Goal: Information Seeking & Learning: Learn about a topic

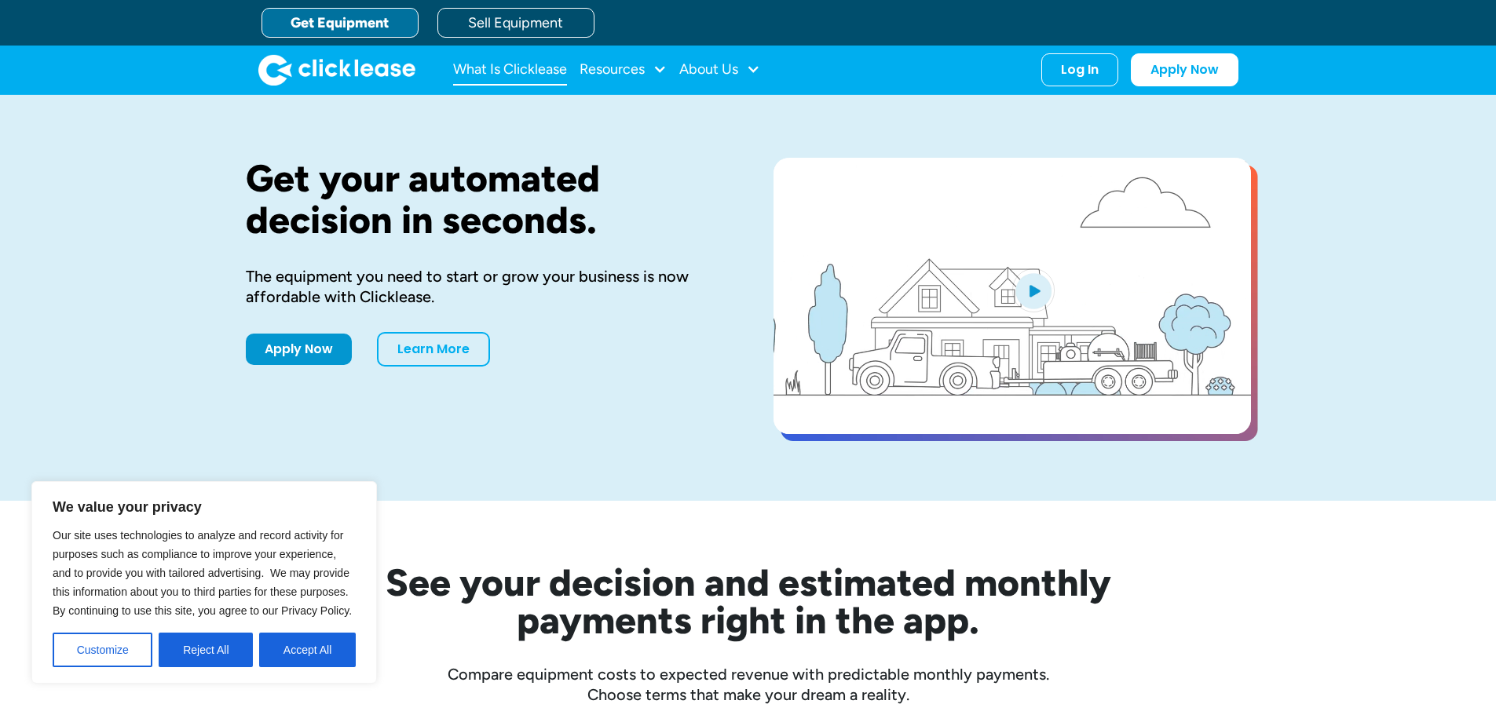
click at [498, 69] on link "What Is Clicklease" at bounding box center [510, 69] width 114 height 31
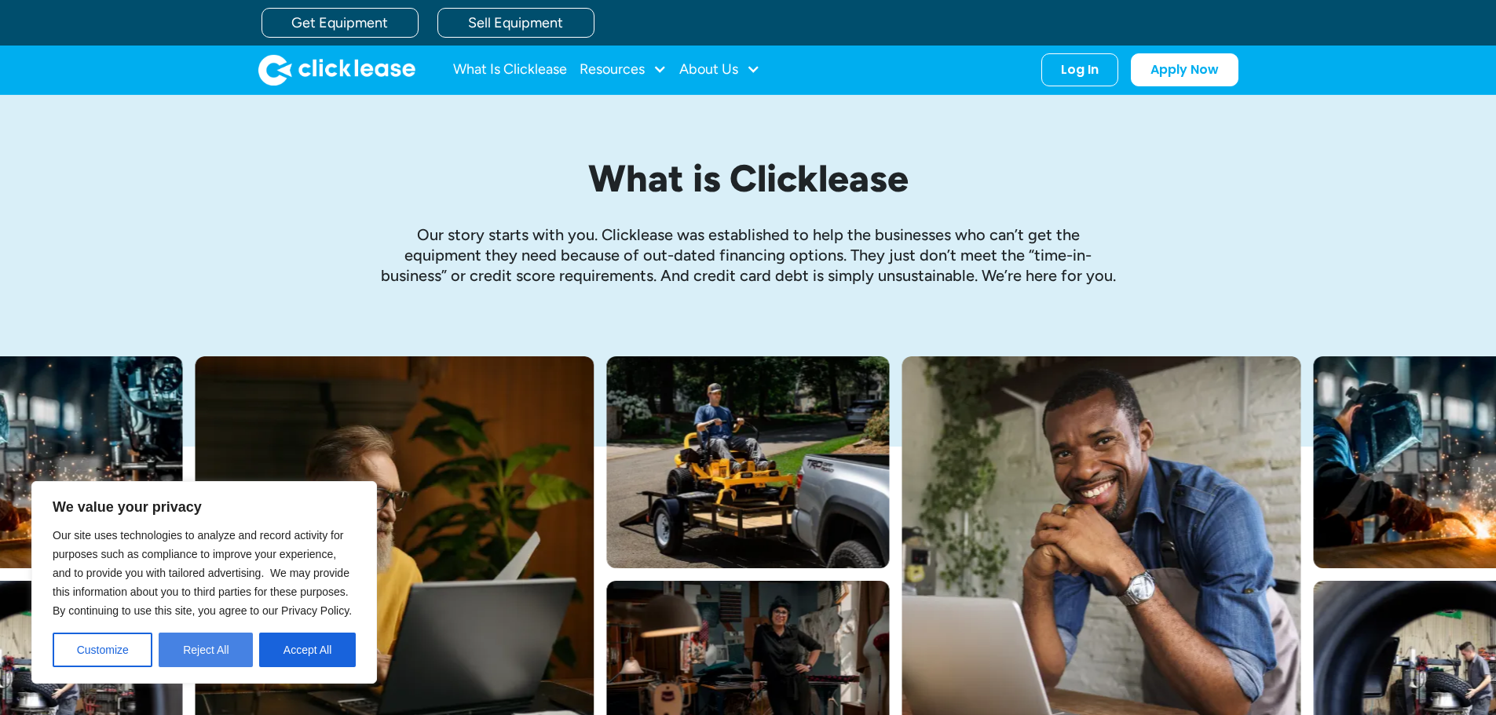
click at [205, 650] on button "Reject All" at bounding box center [206, 650] width 94 height 35
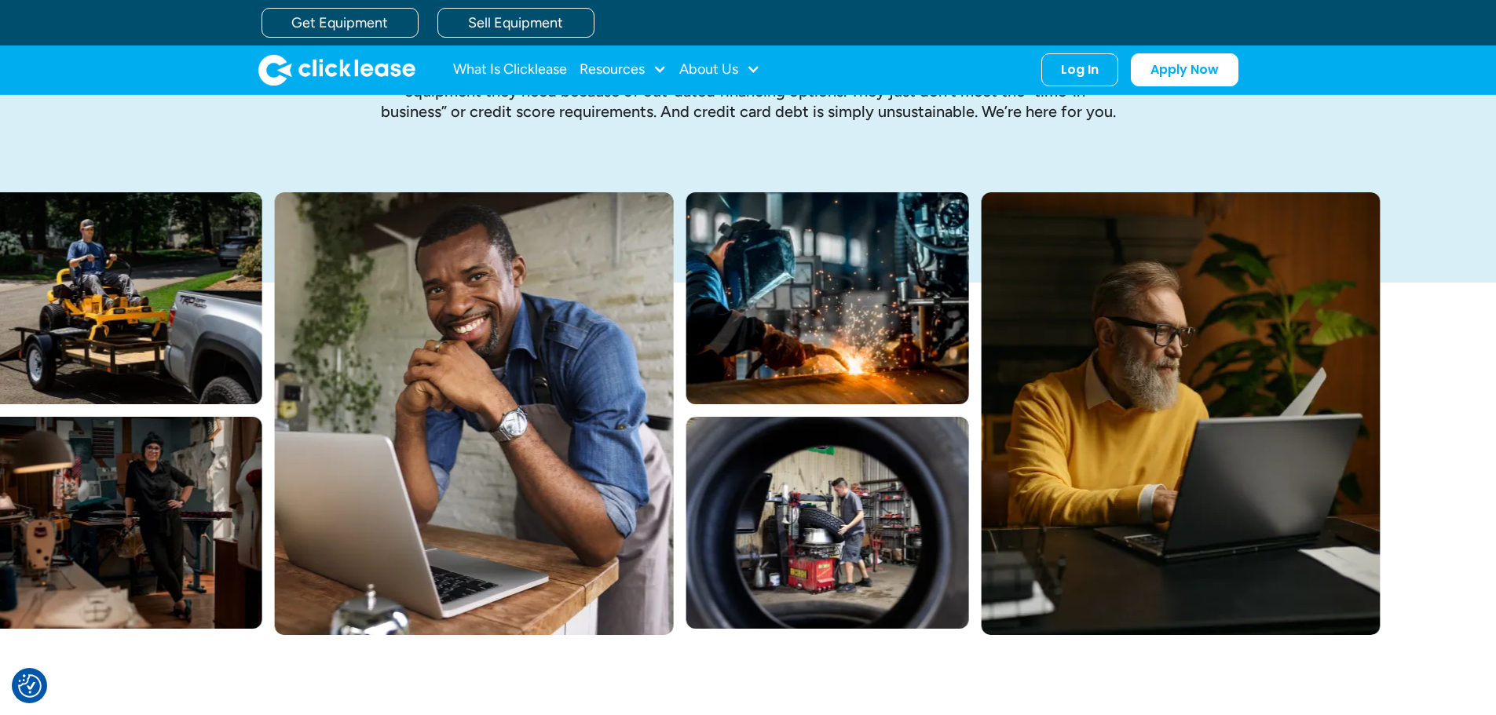
scroll to position [157, 0]
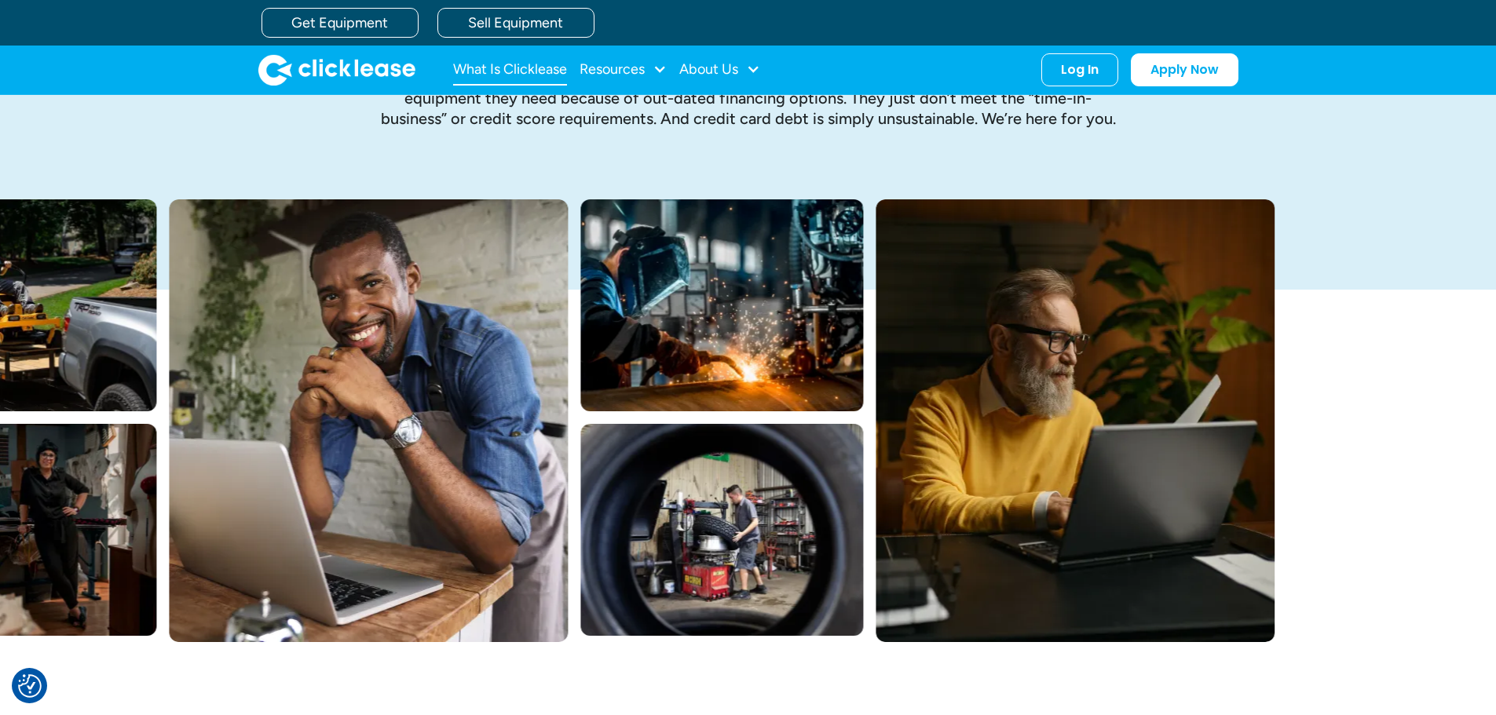
click at [520, 64] on link "What Is Clicklease" at bounding box center [510, 69] width 114 height 31
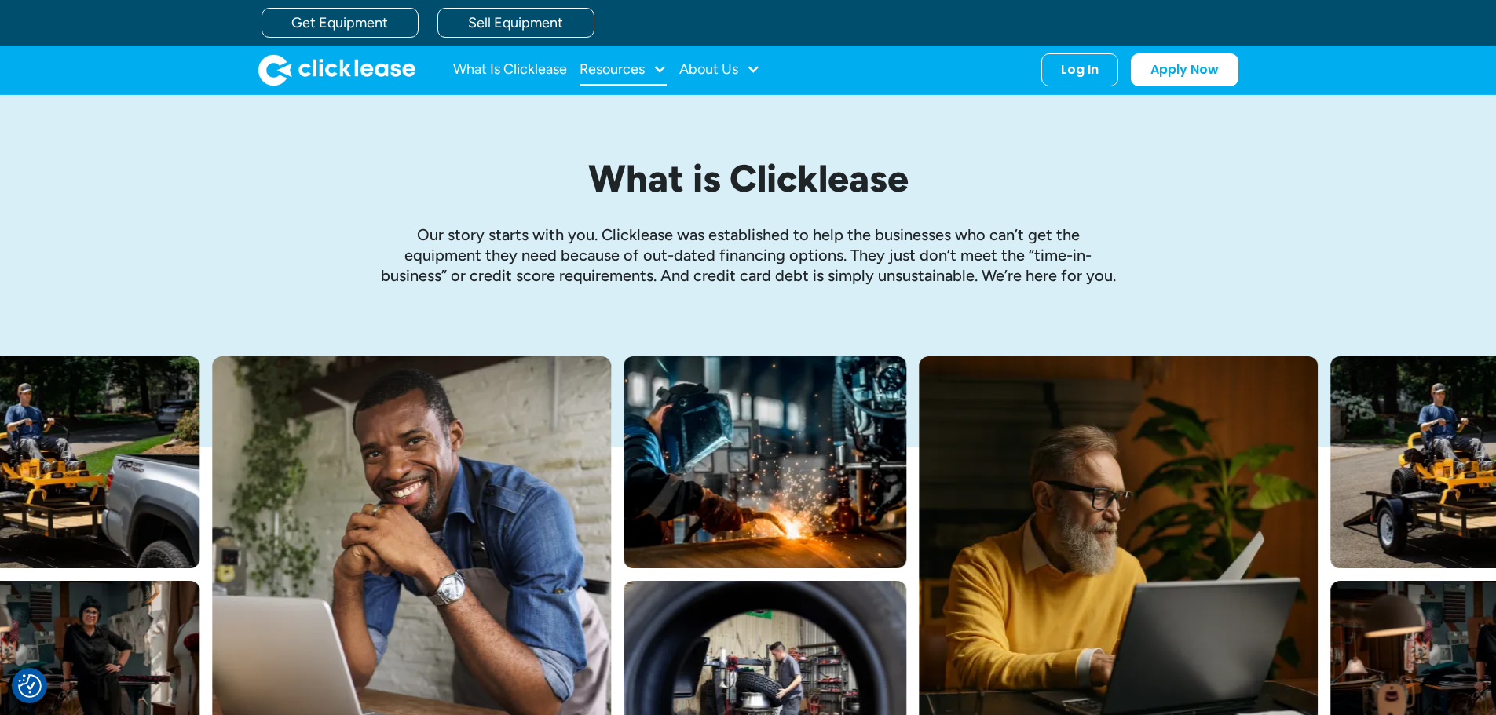
click at [621, 69] on div "Resources" at bounding box center [611, 69] width 65 height 0
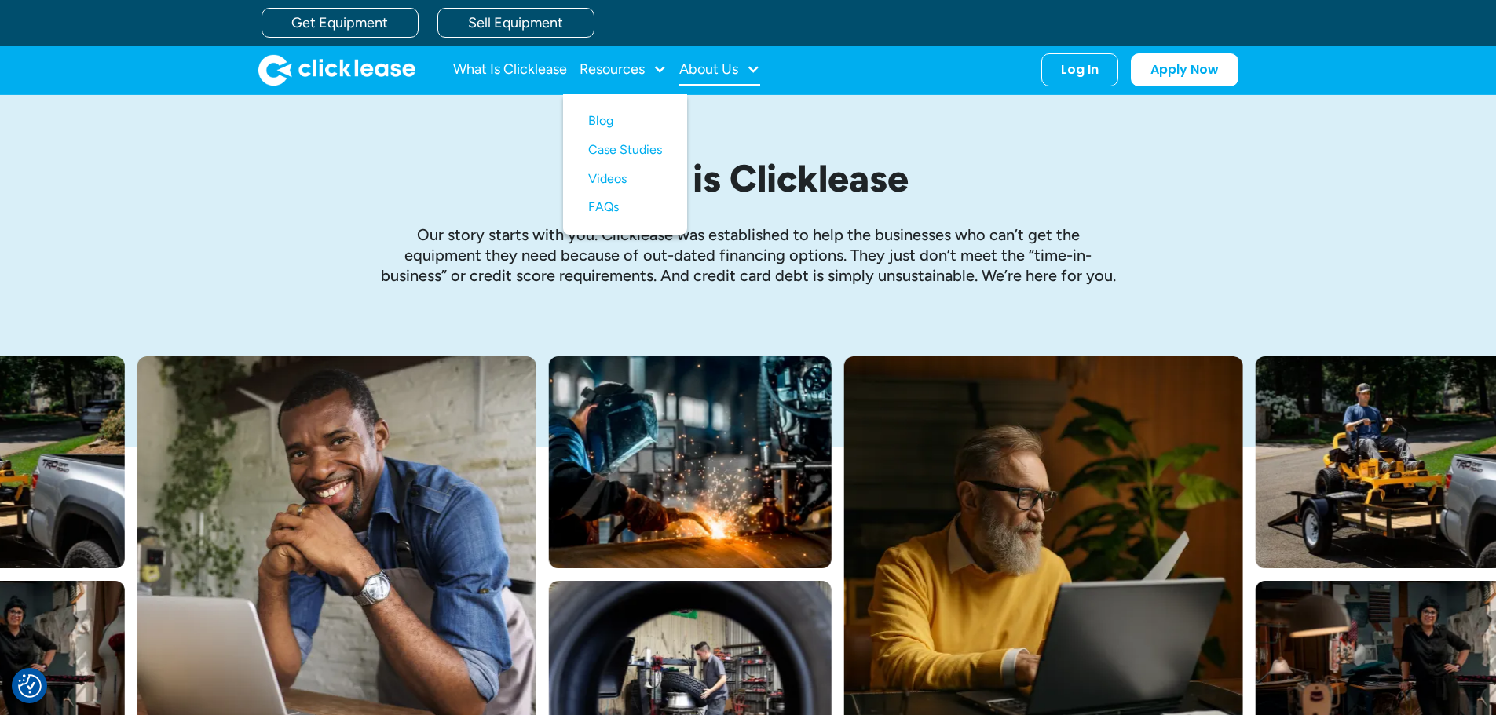
click at [714, 69] on div "About Us" at bounding box center [708, 69] width 59 height 0
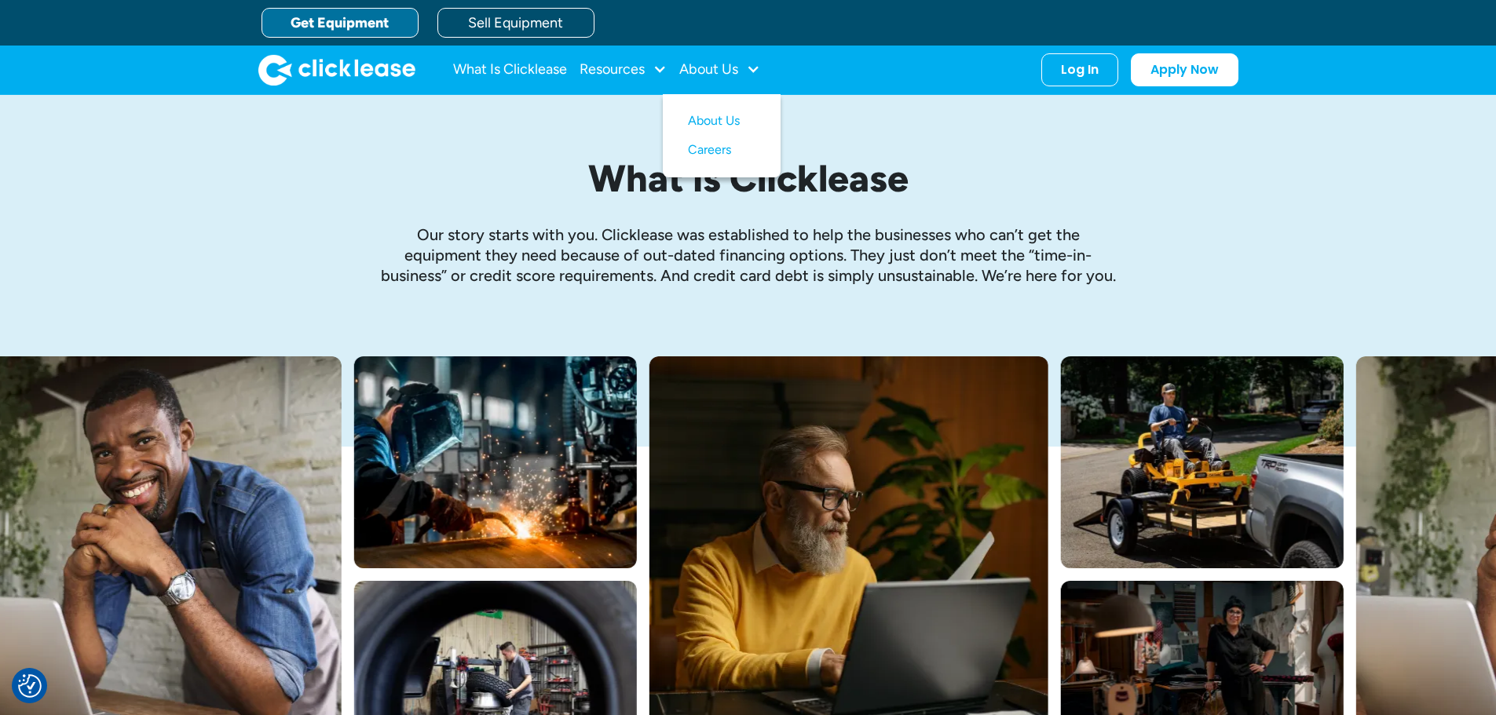
click at [388, 19] on link "Get Equipment" at bounding box center [339, 23] width 157 height 30
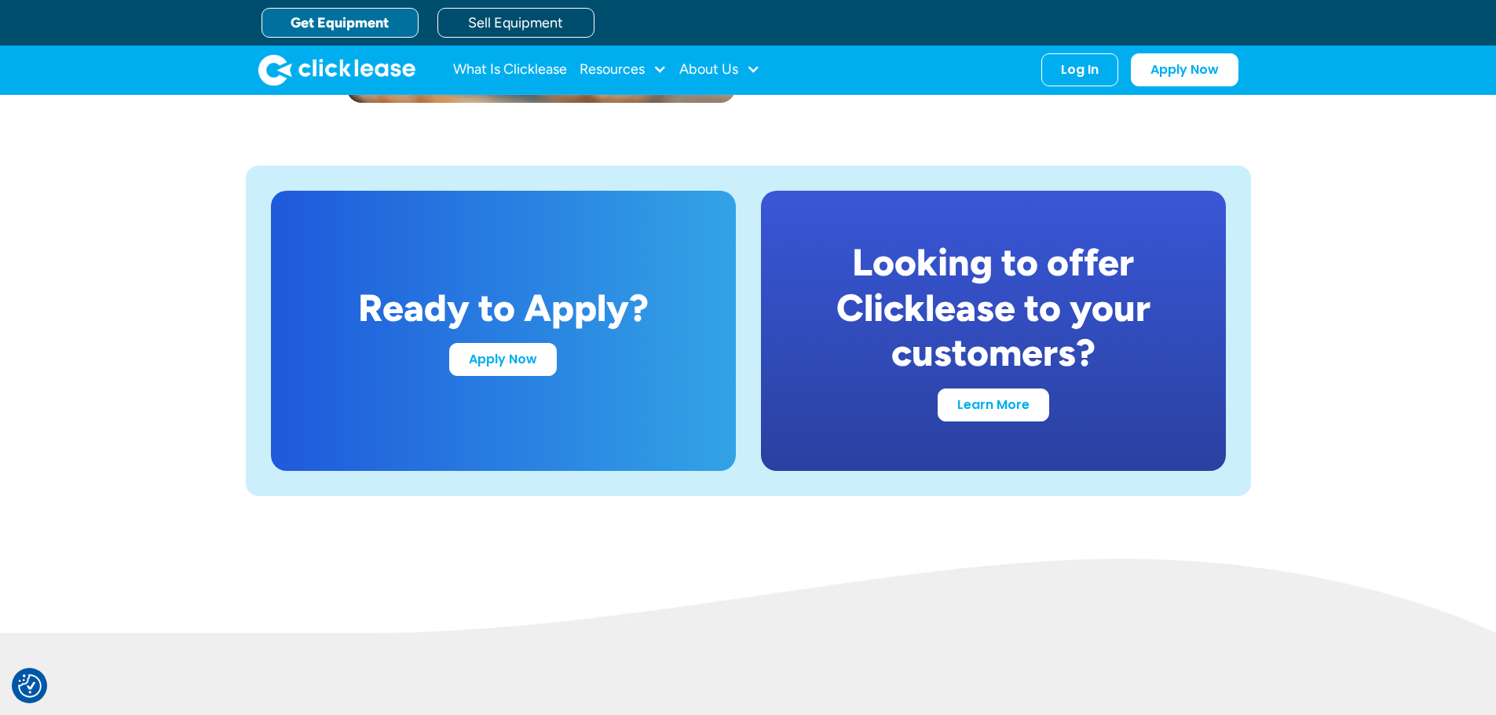
scroll to position [2670, 0]
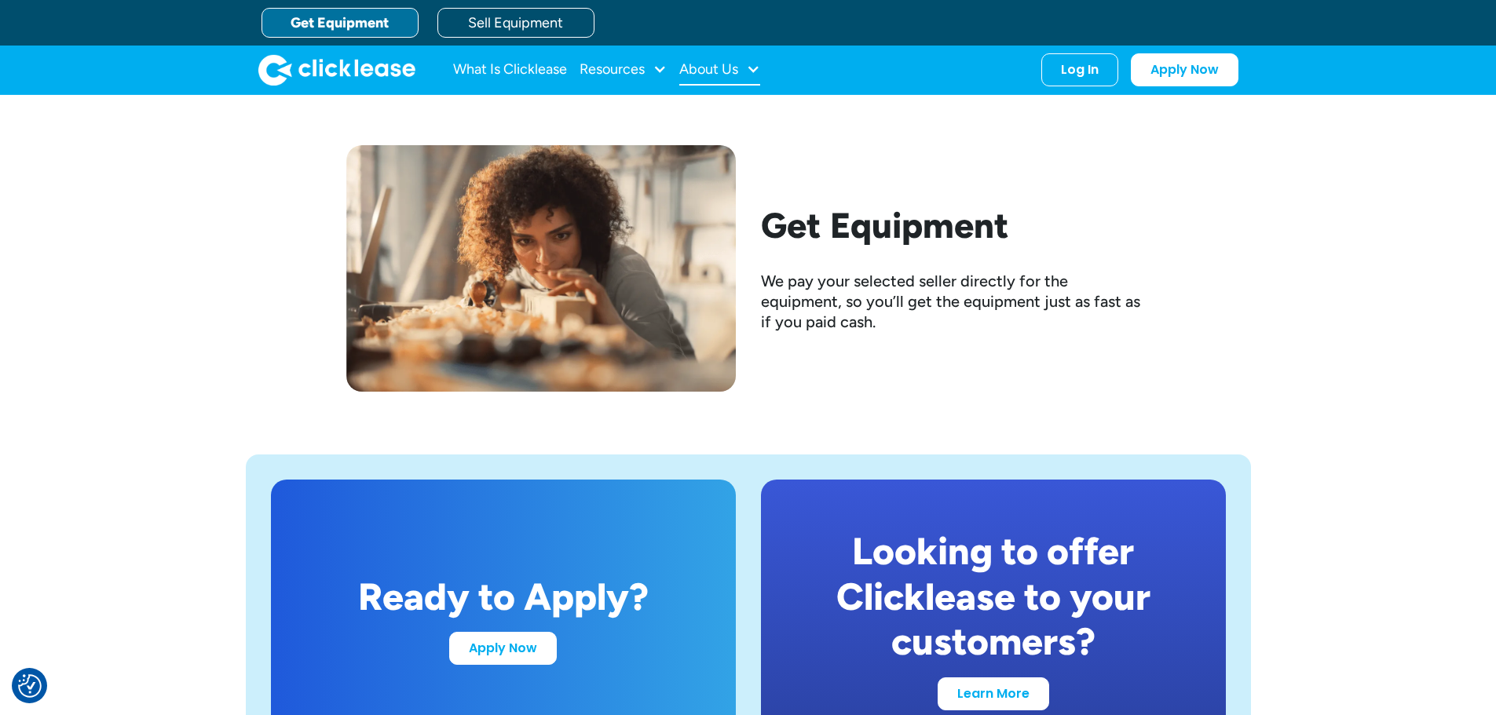
click at [722, 69] on div "About Us" at bounding box center [708, 69] width 59 height 0
click at [717, 122] on link "About Us" at bounding box center [722, 121] width 68 height 29
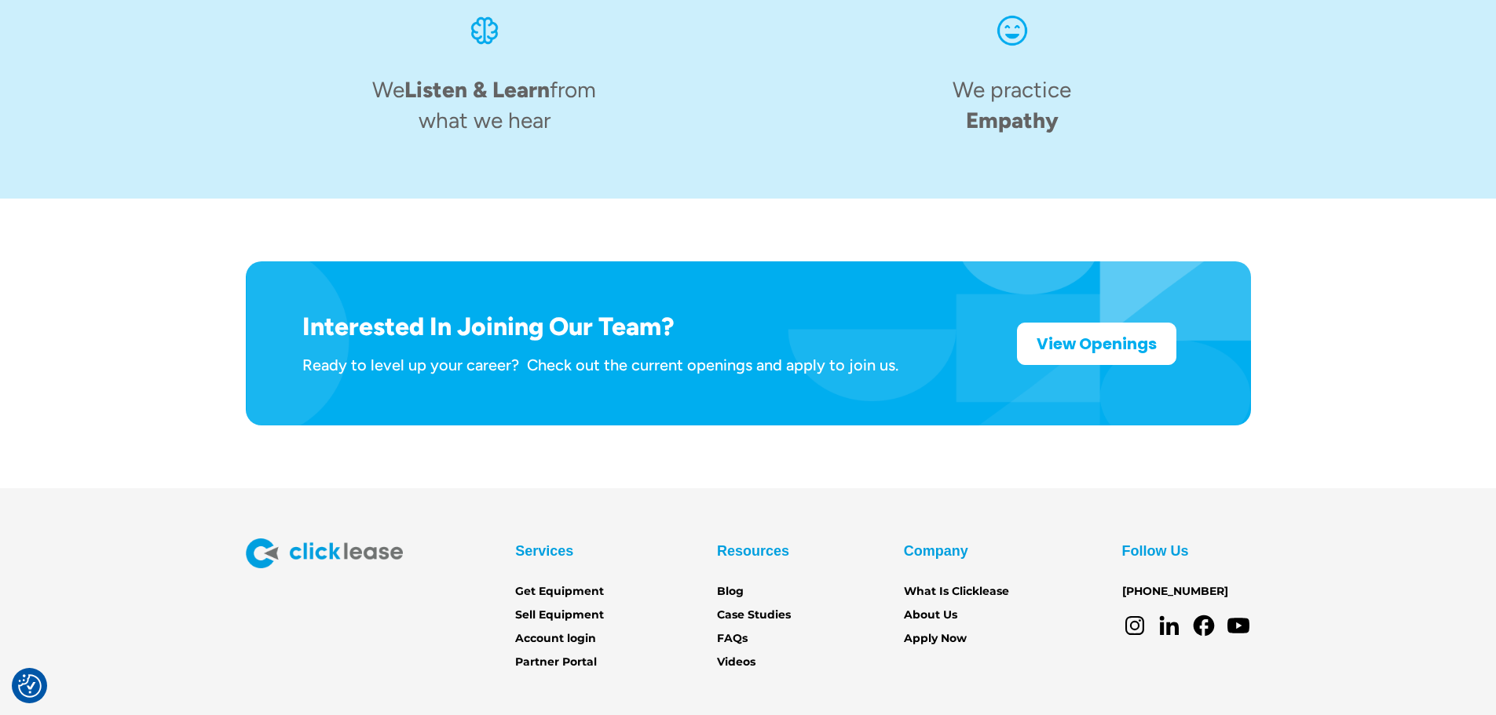
scroll to position [2434, 0]
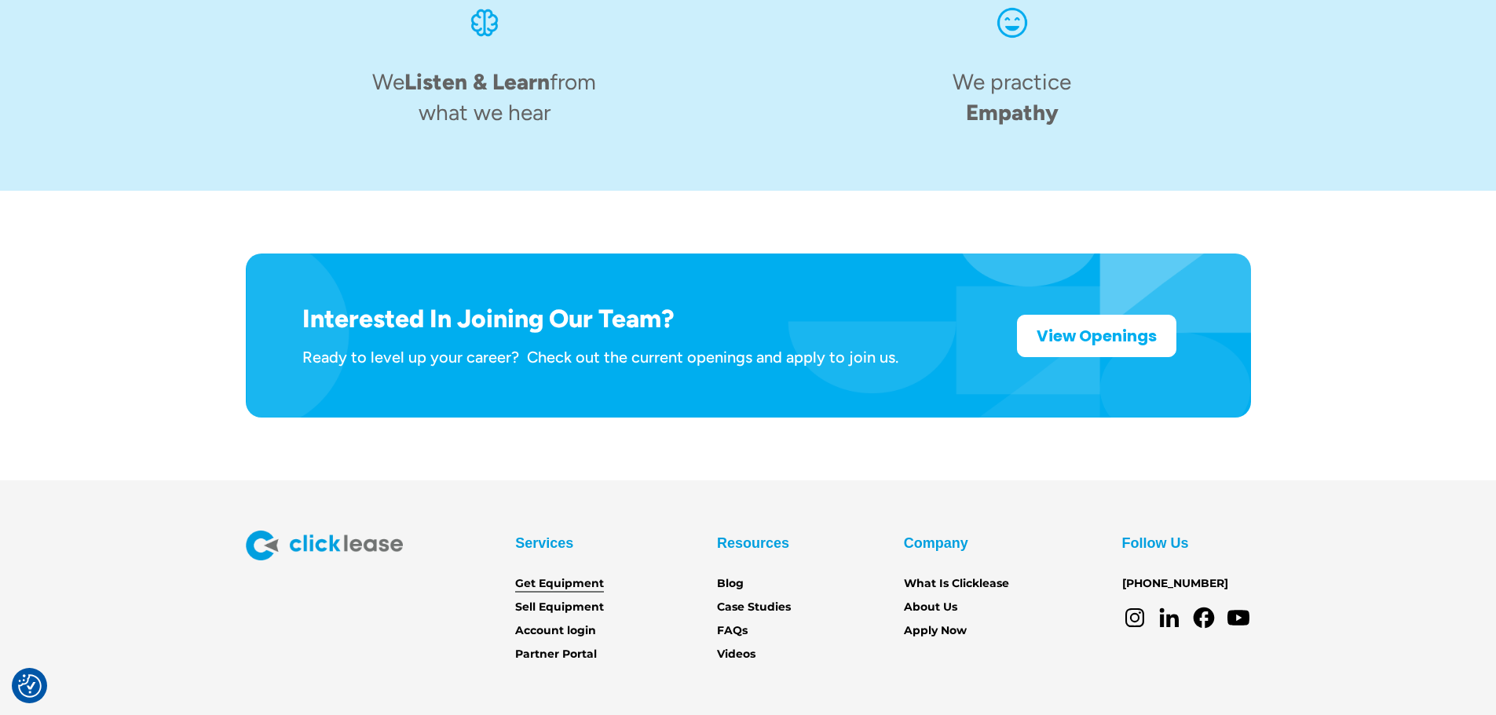
click at [562, 576] on link "Get Equipment" at bounding box center [559, 584] width 89 height 17
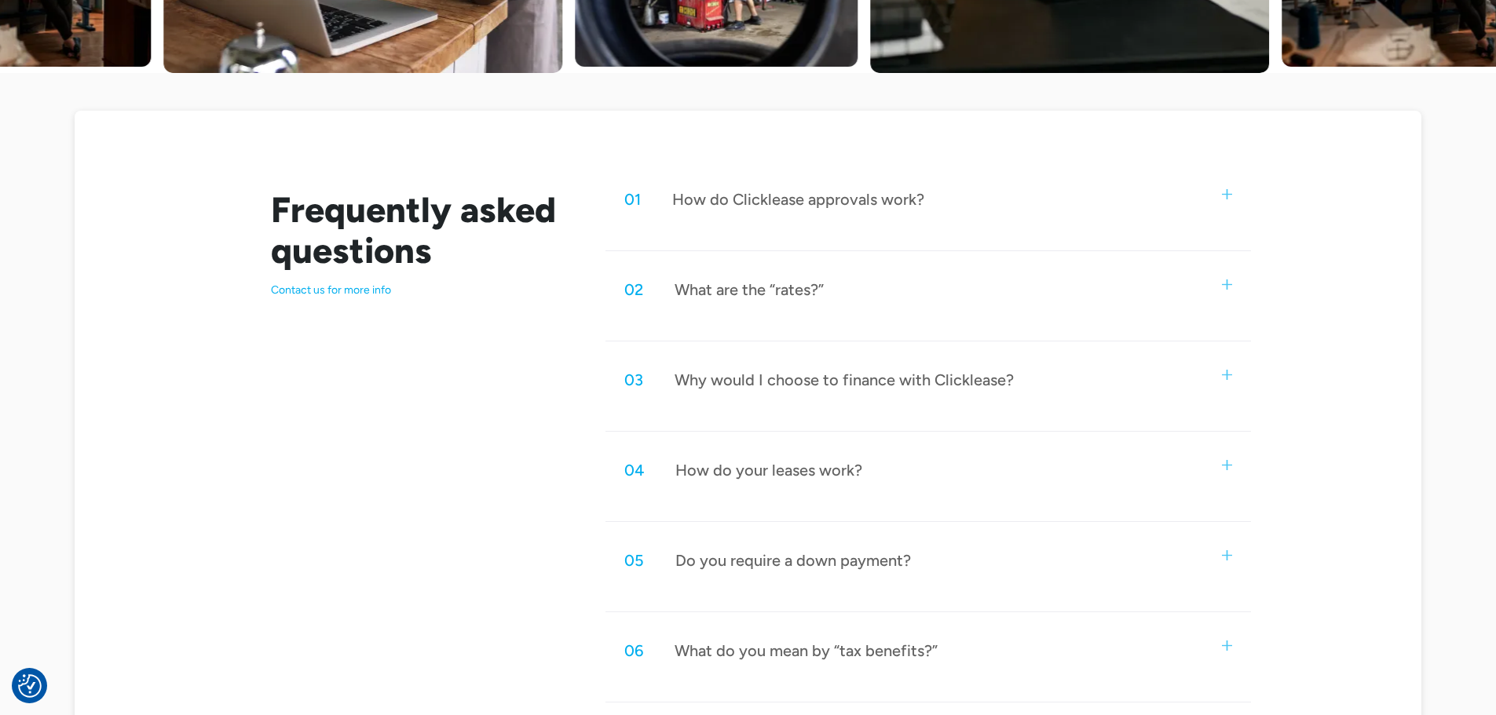
scroll to position [707, 0]
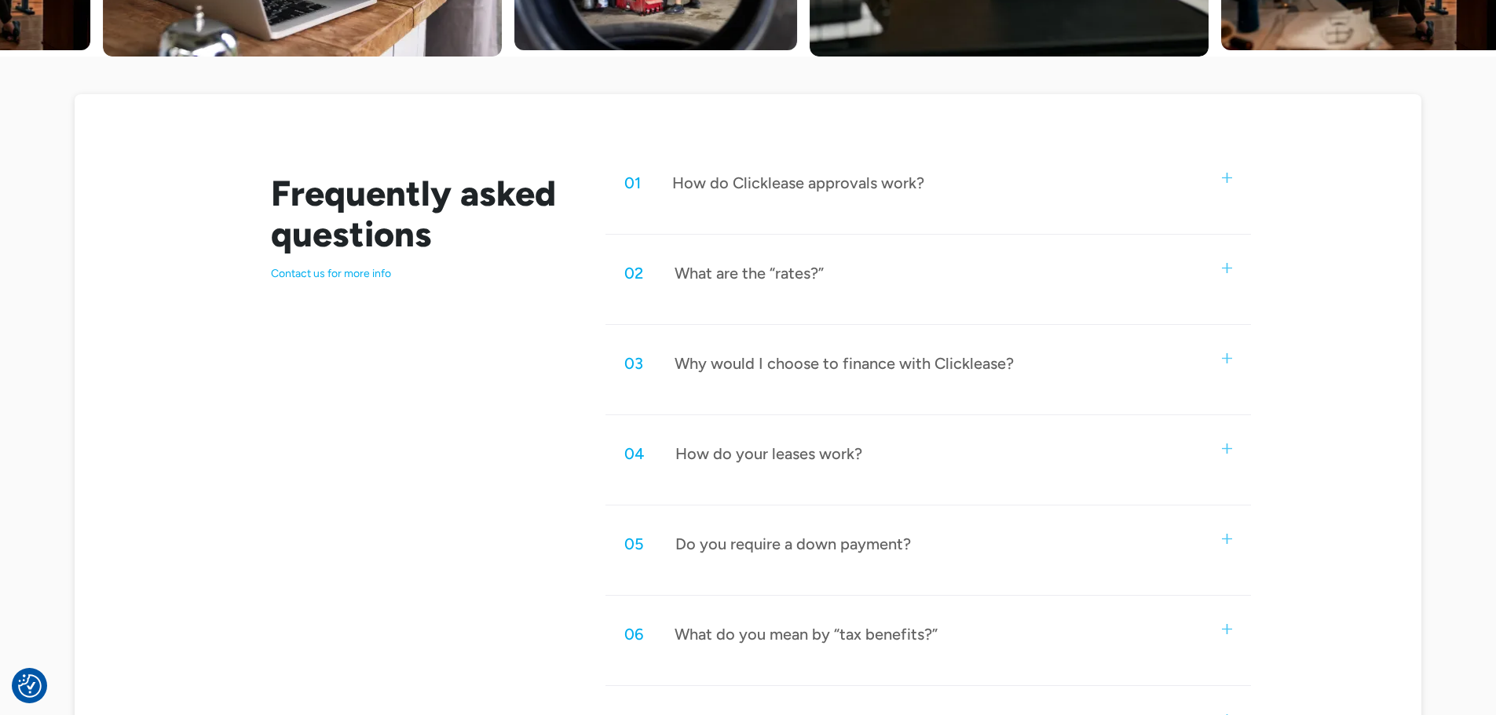
click at [1062, 196] on div "01 How do Clicklease approvals work?" at bounding box center [927, 183] width 645 height 52
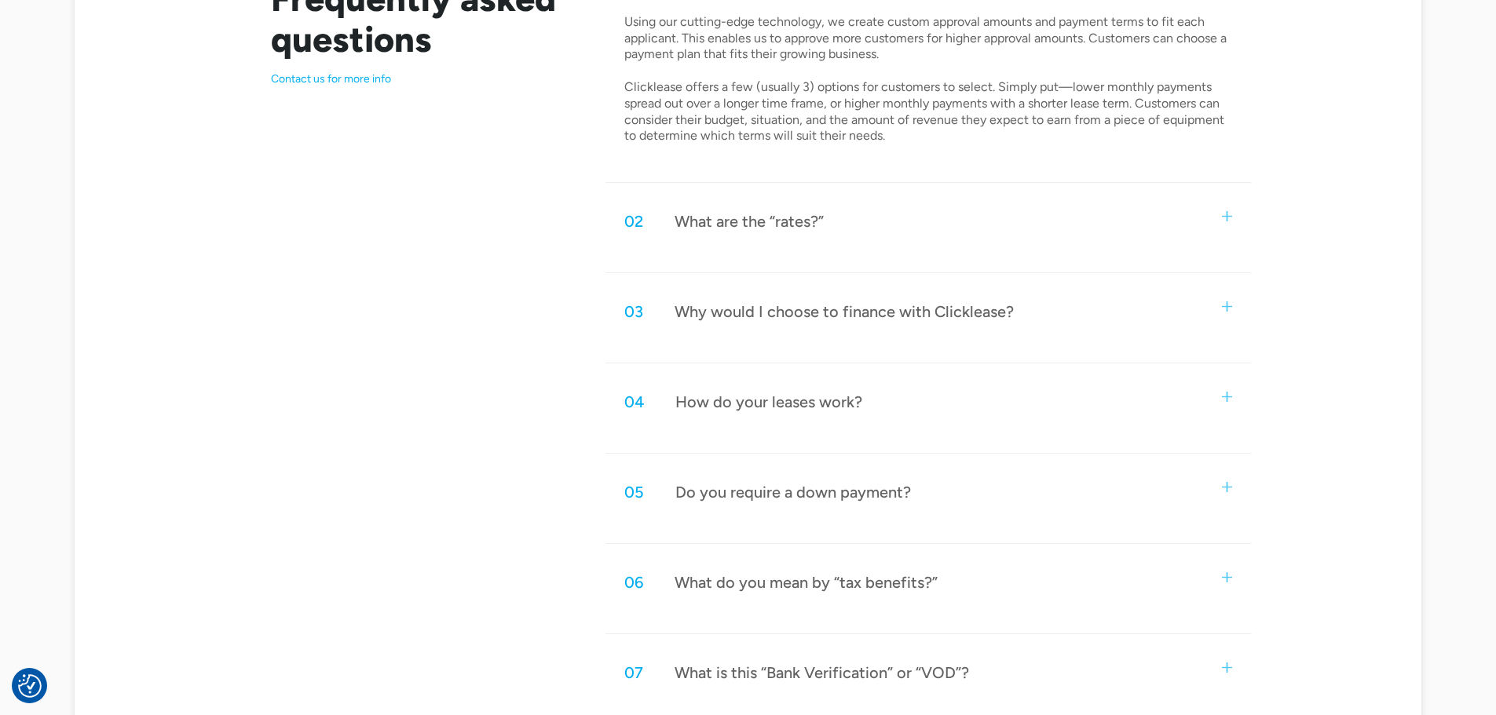
scroll to position [942, 0]
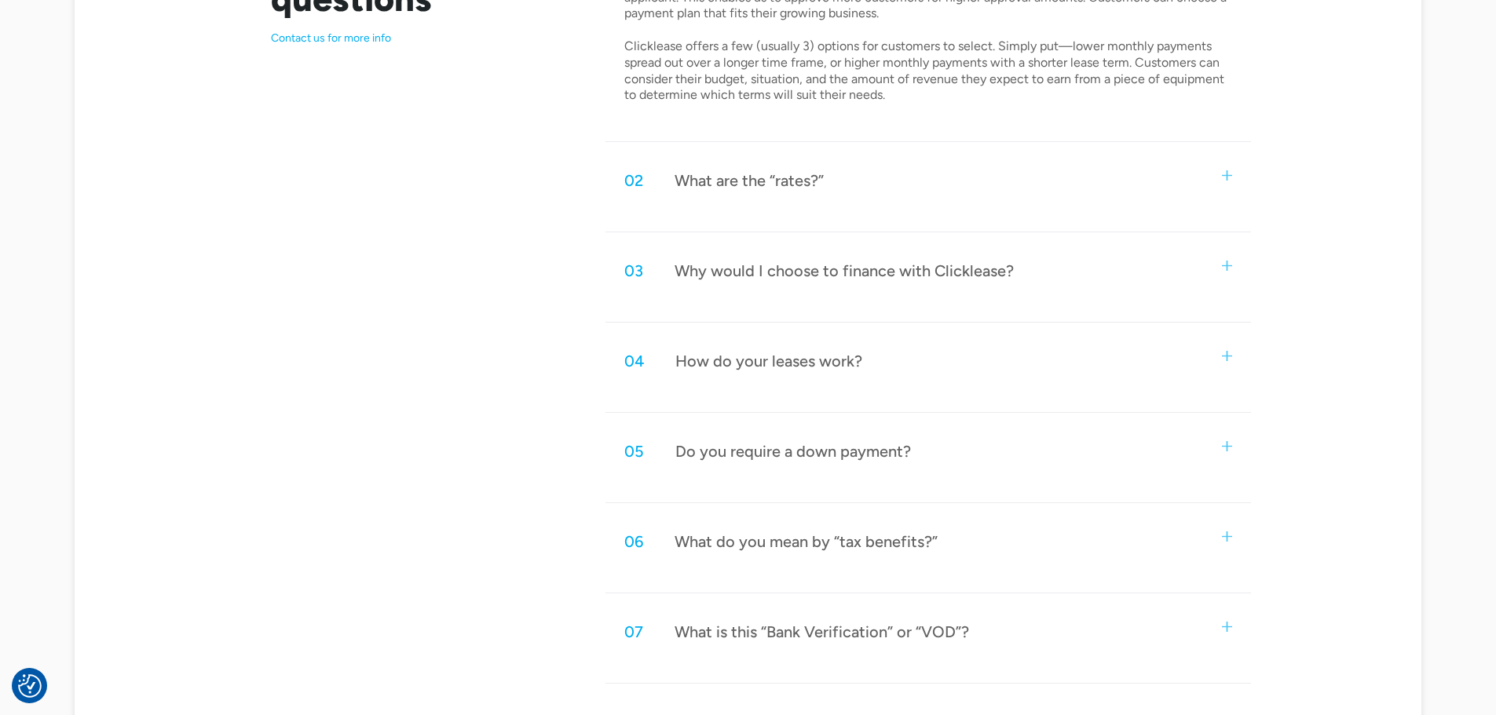
click at [905, 182] on div "02 What are the “rates?”" at bounding box center [927, 181] width 645 height 52
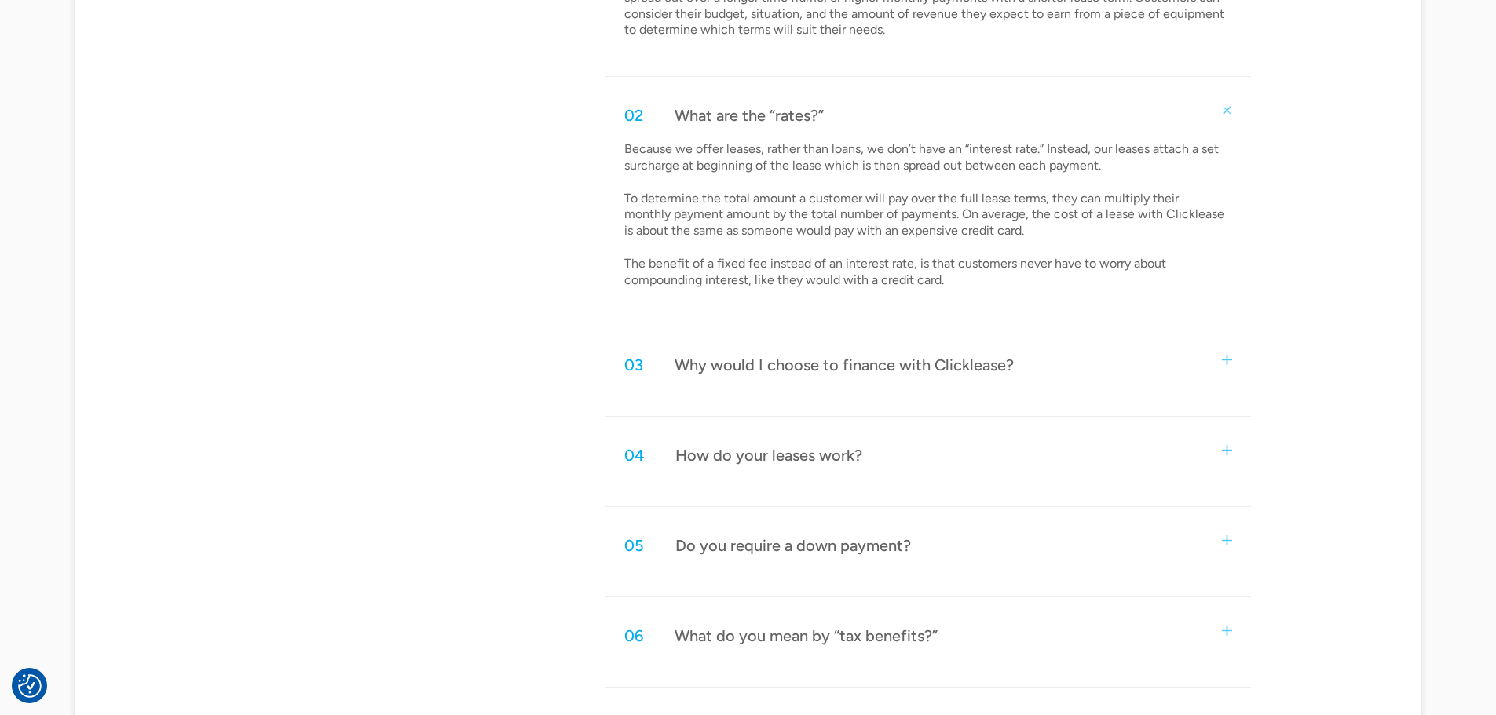
scroll to position [1099, 0]
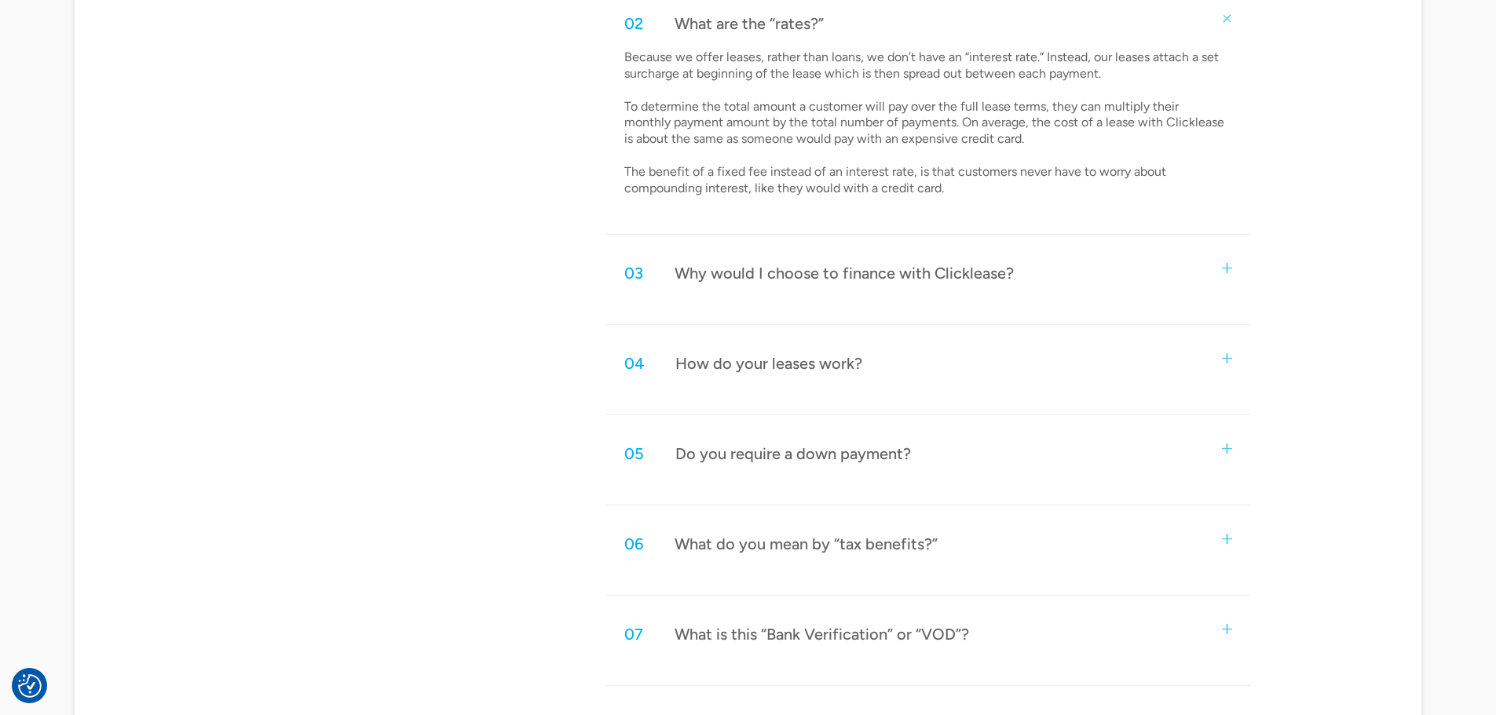
click at [908, 377] on div "04 How do your leases work?" at bounding box center [927, 364] width 645 height 52
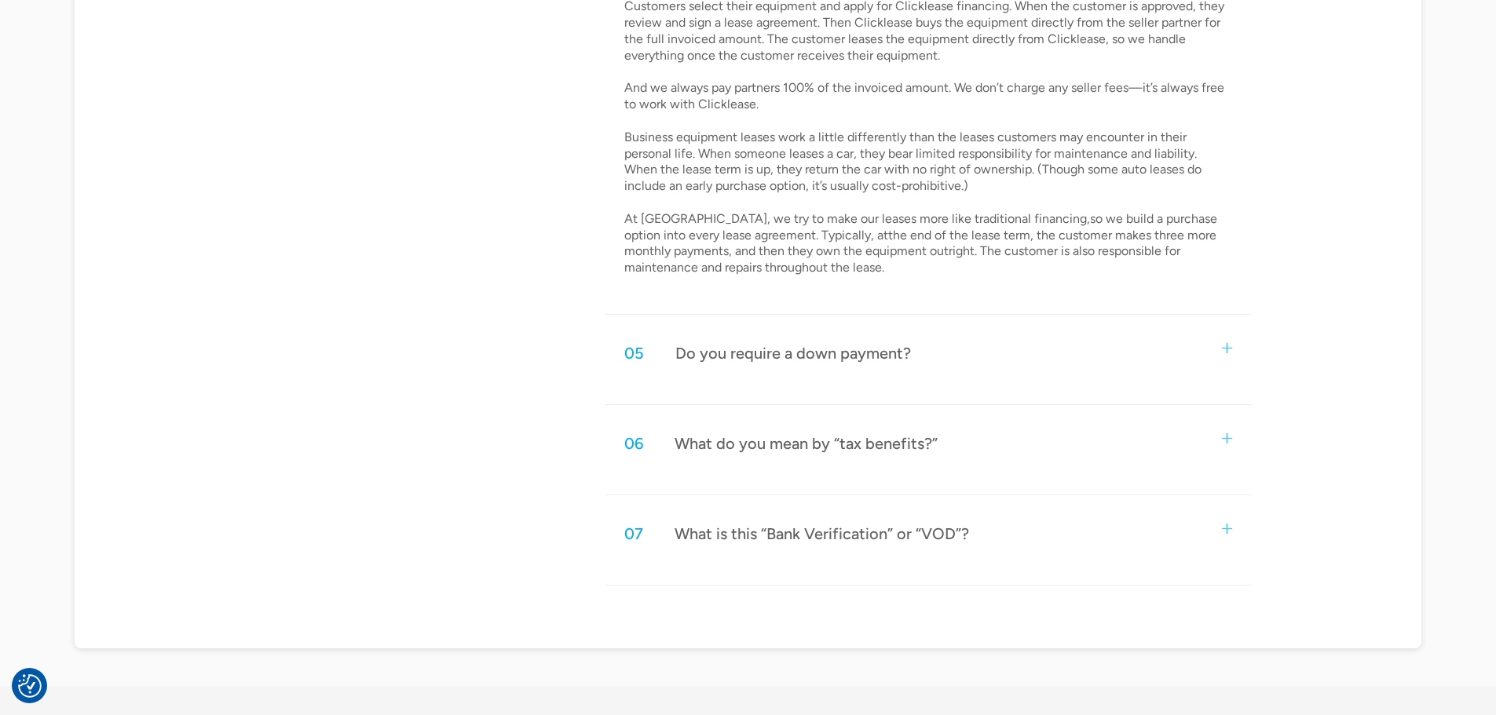
scroll to position [1492, 0]
click at [975, 349] on div "05 Do you require a down payment?" at bounding box center [927, 352] width 645 height 52
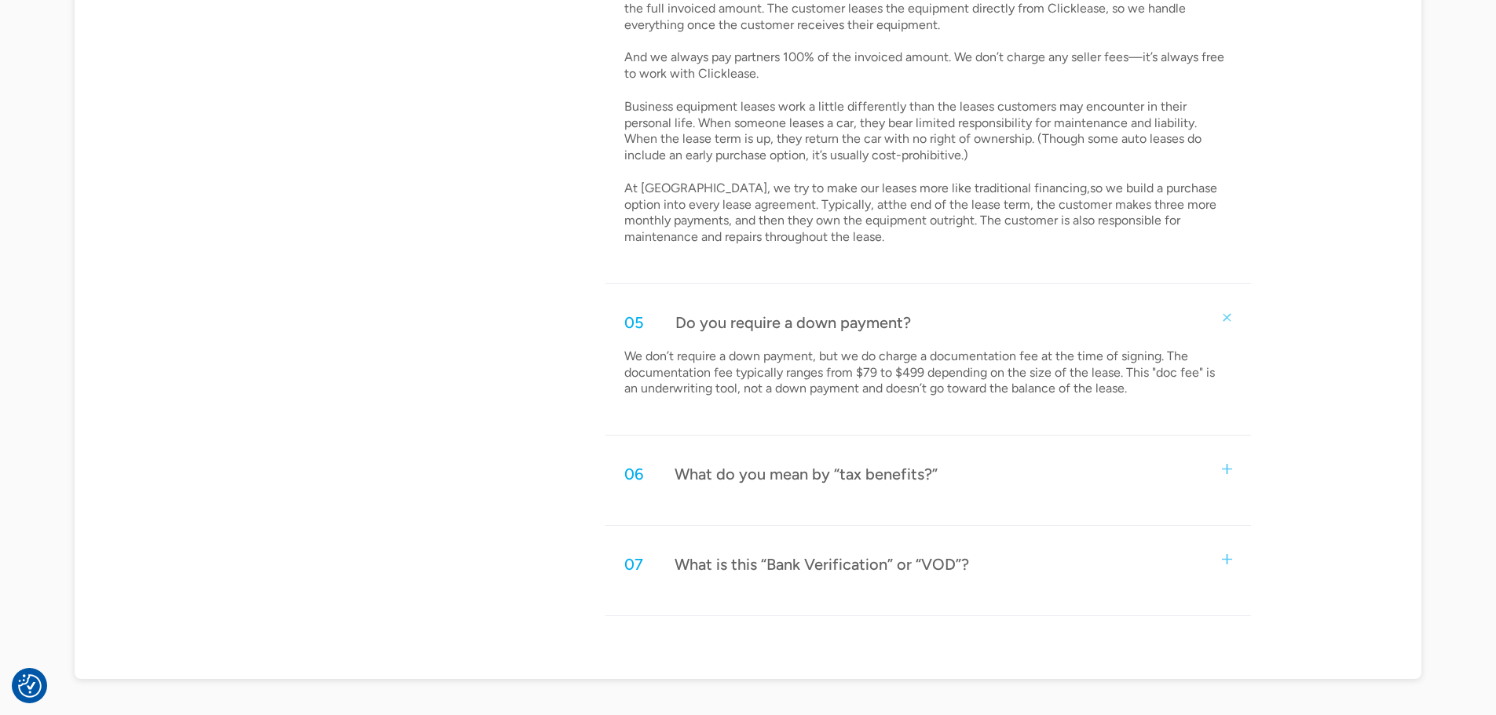
scroll to position [1727, 0]
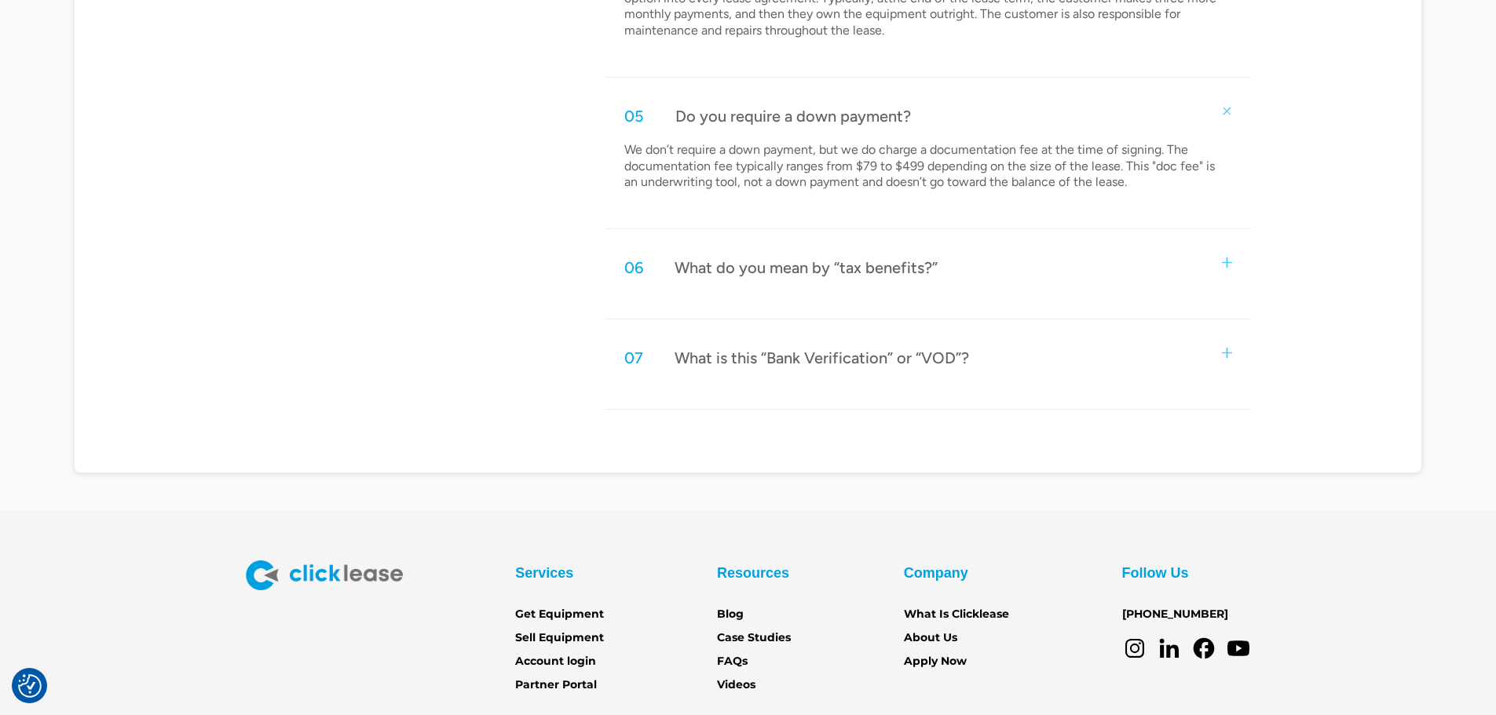
click at [985, 278] on div "06 What do you mean by “tax benefits?”" at bounding box center [927, 268] width 645 height 52
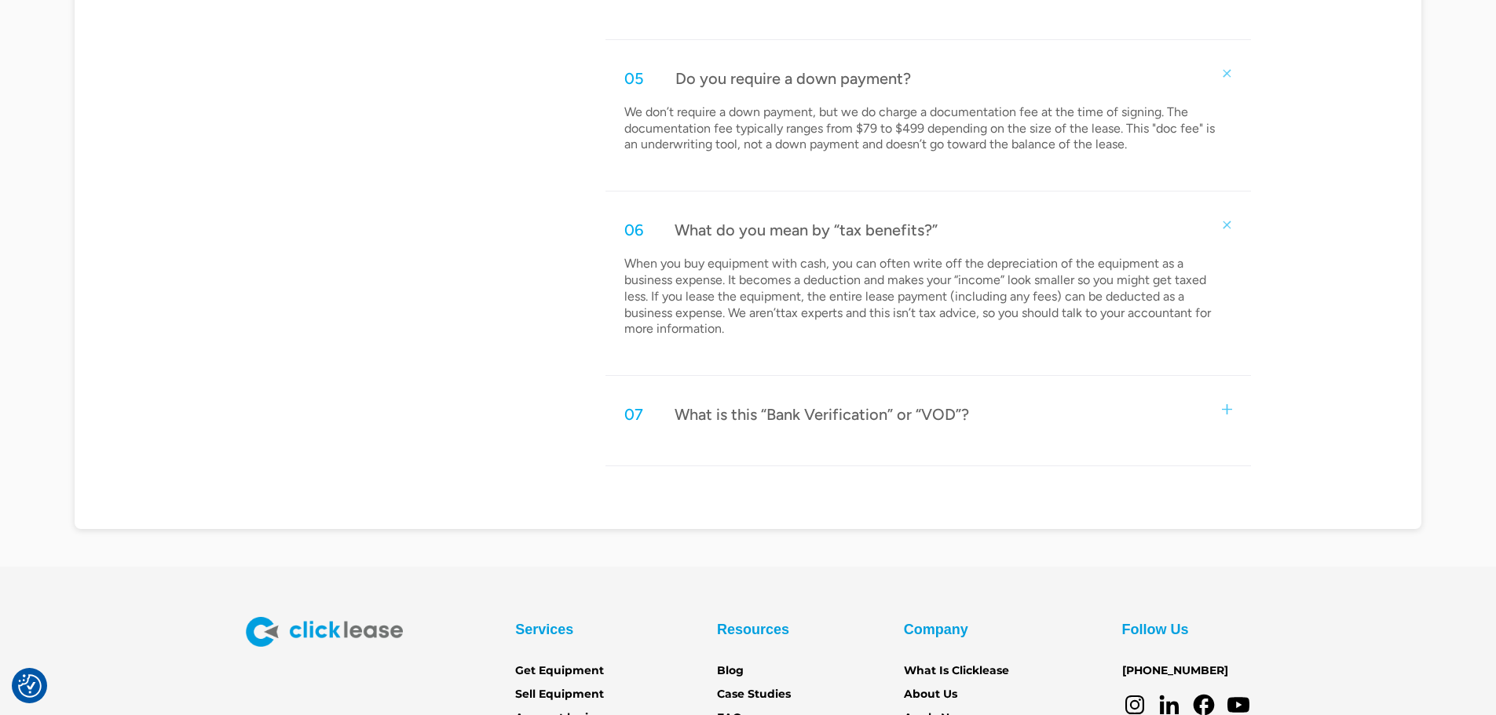
scroll to position [1806, 0]
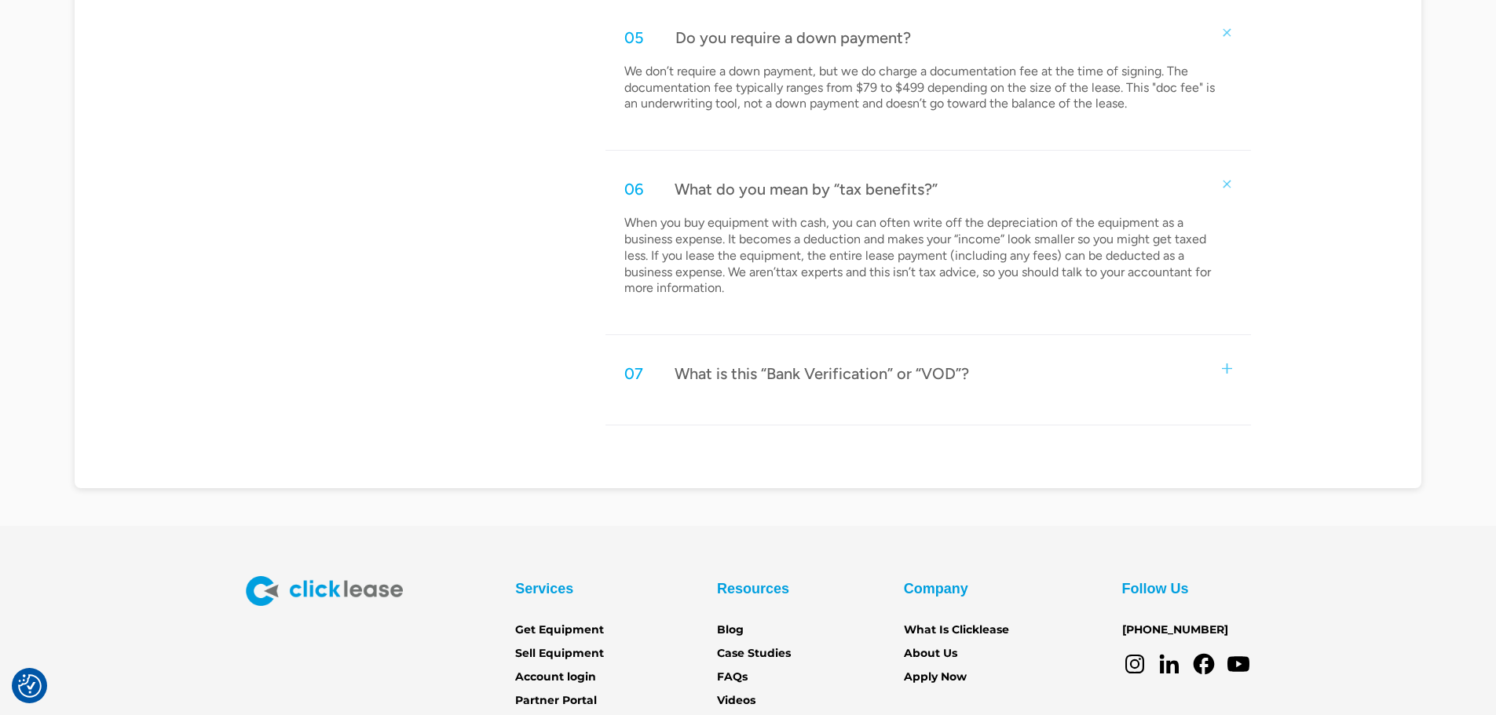
click at [1040, 380] on div "07 What is this “Bank Verification” or “VOD”?" at bounding box center [927, 374] width 645 height 52
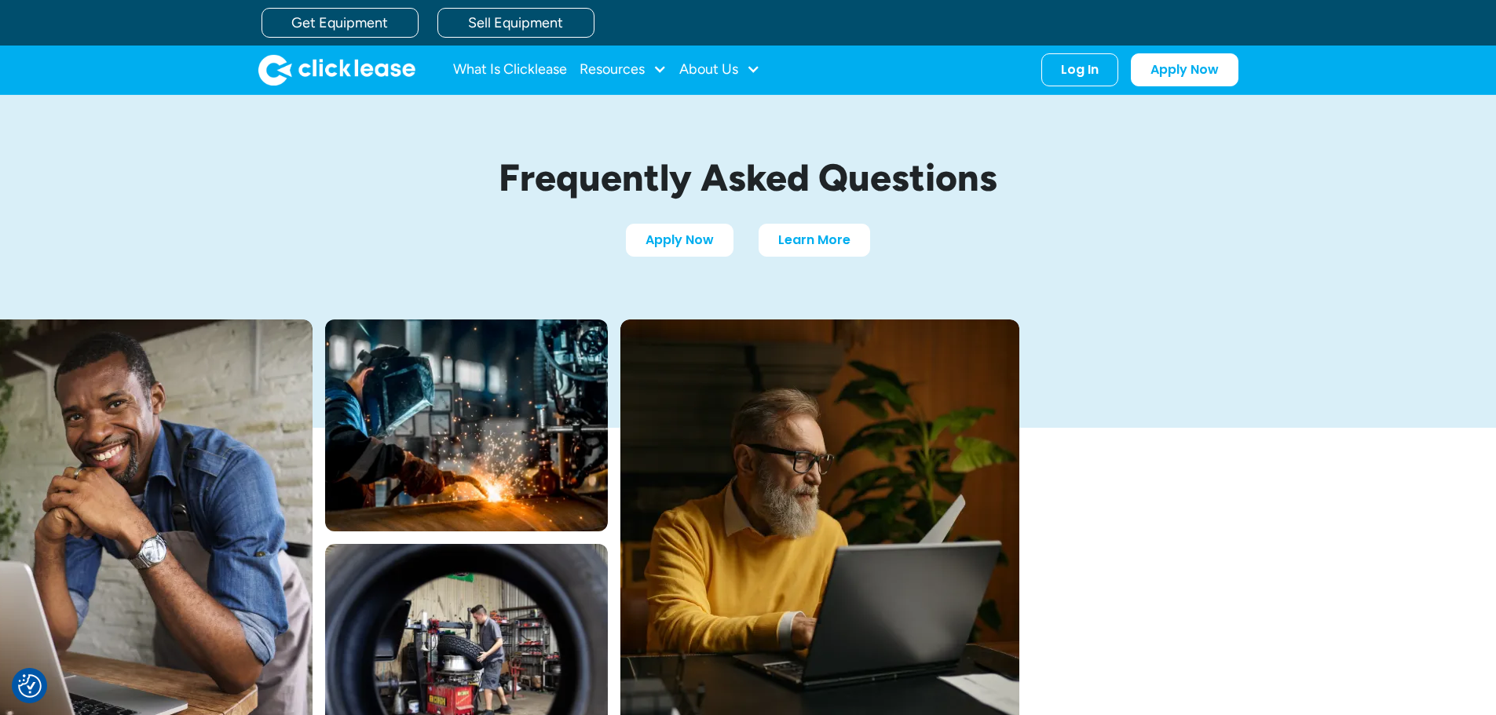
scroll to position [0, 0]
